Goal: Task Accomplishment & Management: Manage account settings

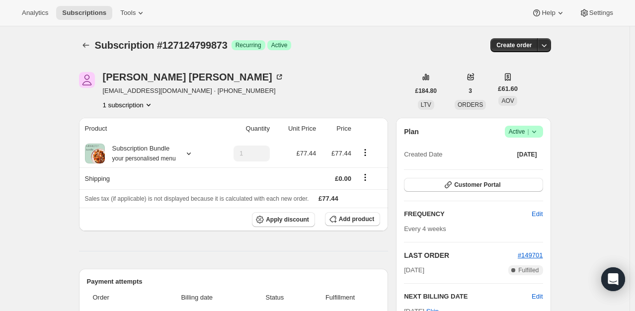
click at [539, 140] on div "Plan Success Active | Created Date Jul 16, 2025" at bounding box center [473, 144] width 139 height 36
click at [538, 133] on icon at bounding box center [534, 132] width 10 height 10
click at [528, 168] on span "Cancel subscription" at bounding box center [527, 167] width 56 height 7
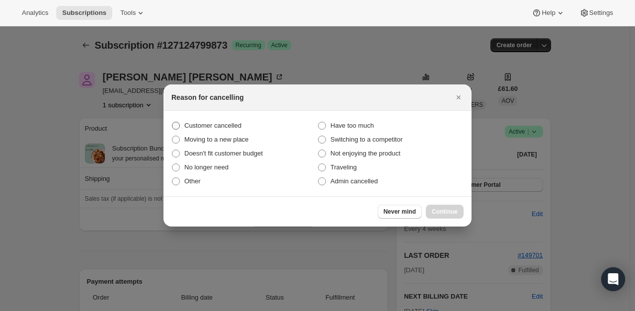
click at [206, 123] on span "Customer cancelled" at bounding box center [212, 125] width 57 height 7
click at [172, 122] on input "Customer cancelled" at bounding box center [172, 122] width 0 height 0
radio input "true"
click at [451, 210] on span "Continue" at bounding box center [445, 212] width 26 height 8
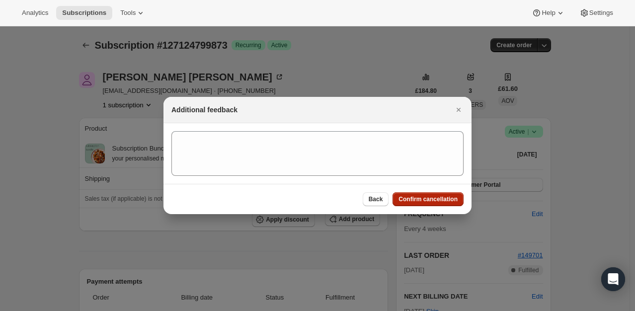
click at [442, 200] on span "Confirm cancellation" at bounding box center [427, 199] width 59 height 8
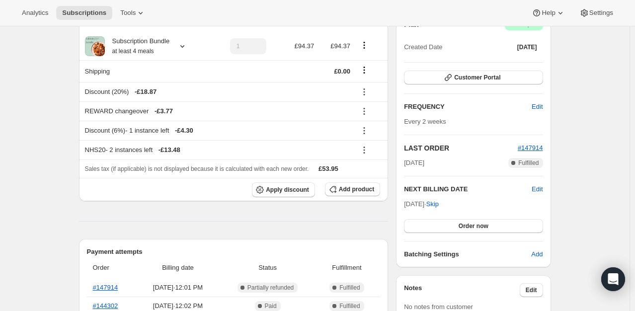
scroll to position [149, 0]
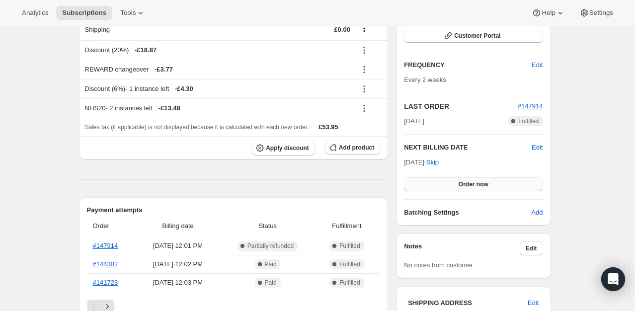
click at [441, 183] on button "Order now" at bounding box center [473, 184] width 139 height 14
click at [441, 183] on button "Click to confirm" at bounding box center [473, 184] width 139 height 14
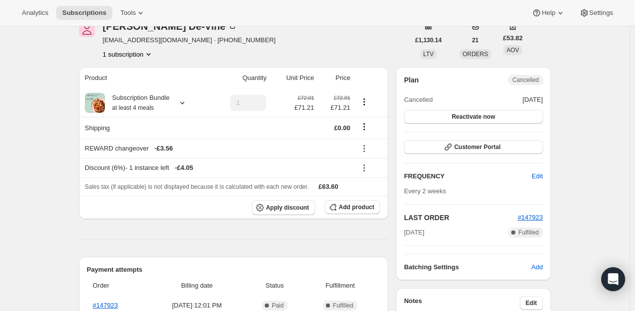
scroll to position [50, 0]
